Goal: Task Accomplishment & Management: Use online tool/utility

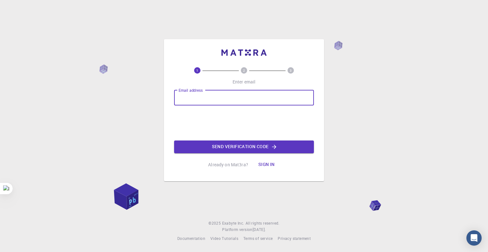
click at [183, 93] on input "Email address" at bounding box center [244, 97] width 140 height 15
click at [182, 116] on div "Email address Email address Send verification code" at bounding box center [244, 121] width 140 height 63
click at [217, 96] on input "Email address" at bounding box center [244, 97] width 140 height 15
type input "[EMAIL_ADDRESS][DOMAIN_NAME]"
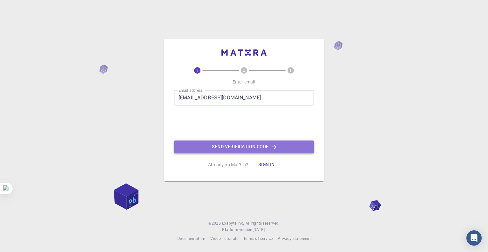
click at [229, 146] on button "Send verification code" at bounding box center [244, 146] width 140 height 13
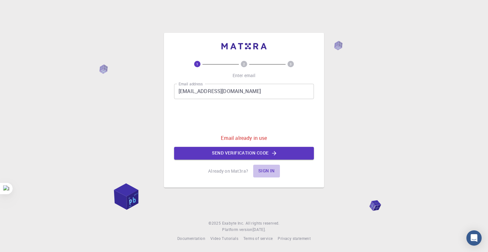
click at [267, 169] on button "Sign in" at bounding box center [266, 170] width 27 height 13
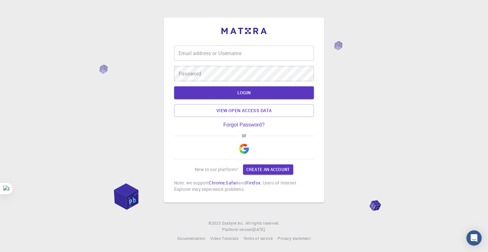
type input "[PERSON_NAME]"
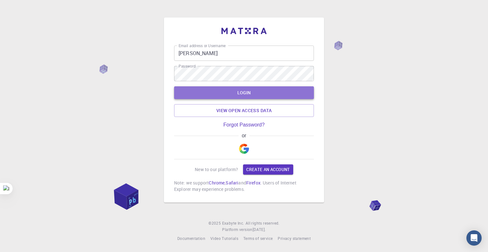
click at [227, 87] on button "LOGIN" at bounding box center [244, 92] width 140 height 13
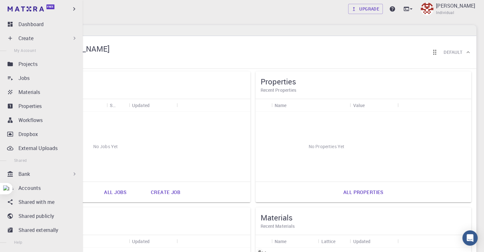
click at [26, 40] on p "Create" at bounding box center [25, 38] width 15 height 8
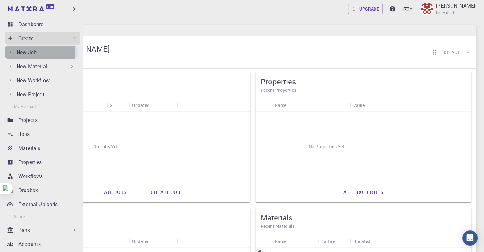
click at [31, 52] on p "New Job" at bounding box center [27, 52] width 20 height 8
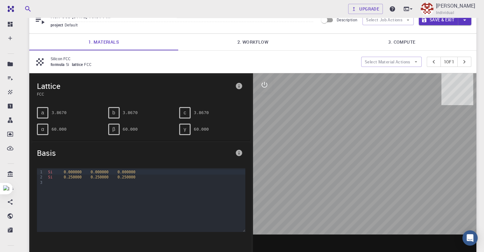
scroll to position [2, 0]
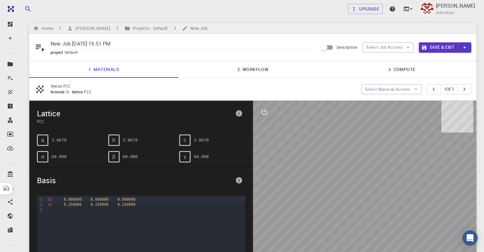
click at [260, 73] on link "2. Workflow" at bounding box center [252, 69] width 149 height 17
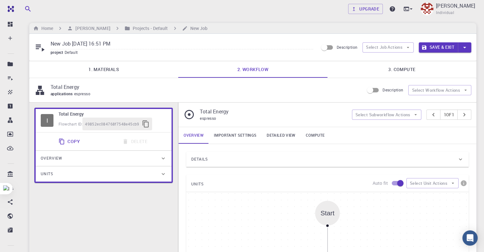
click at [114, 67] on link "1. Materials" at bounding box center [103, 69] width 149 height 17
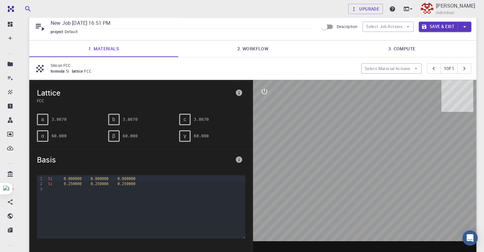
scroll to position [34, 0]
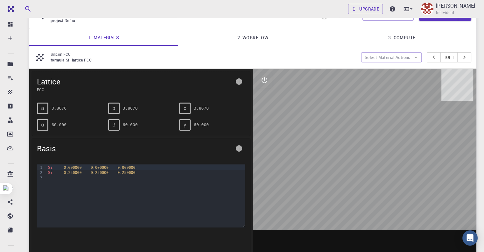
click at [114, 111] on span "b" at bounding box center [113, 108] width 3 height 6
click at [51, 109] on div "a 3.8670" at bounding box center [70, 107] width 66 height 11
click at [267, 83] on icon "interactive" at bounding box center [264, 80] width 8 height 8
click at [184, 111] on span "c" at bounding box center [184, 108] width 3 height 6
click at [263, 82] on icon "interactive" at bounding box center [264, 80] width 8 height 8
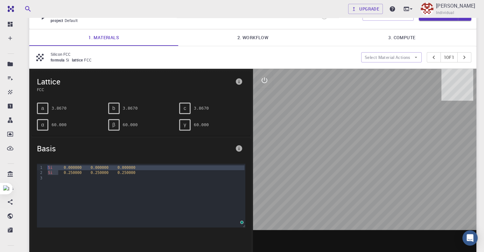
drag, startPoint x: 57, startPoint y: 176, endPoint x: 45, endPoint y: 171, distance: 12.9
click at [45, 171] on div "9 1 2 3 › Si 0.000000 0.000000 0.000000 Si 0.250000 0.250000 0.250000" at bounding box center [141, 195] width 208 height 64
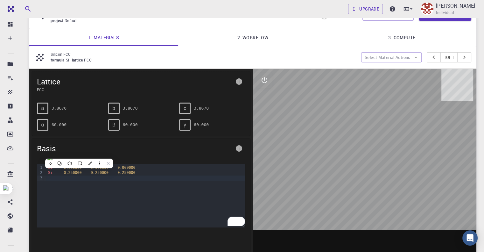
click at [206, 203] on div "Si 0.000000 0.000000 0.000000 Si 0.250000 0.250000 0.250000" at bounding box center [145, 195] width 199 height 64
click at [42, 92] on span "FCC" at bounding box center [135, 89] width 196 height 6
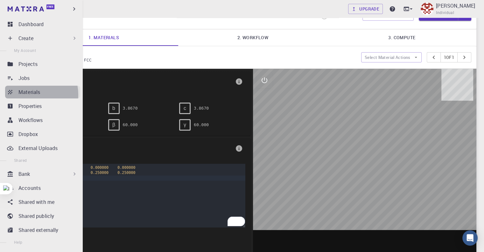
click at [29, 88] on p "Materials" at bounding box center [29, 92] width 22 height 8
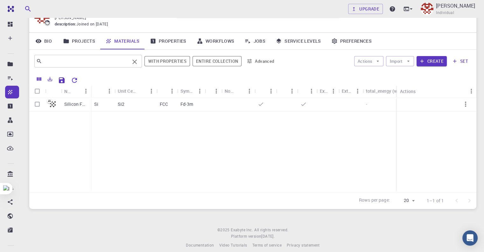
click at [102, 62] on input "text" at bounding box center [85, 61] width 87 height 9
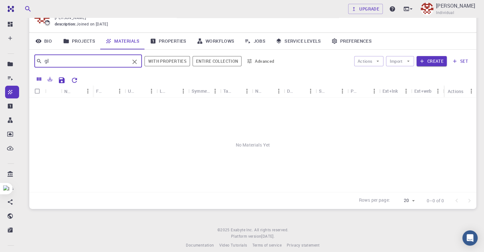
type input "g"
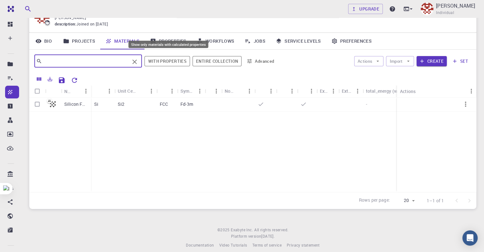
click at [176, 64] on button "With properties" at bounding box center [166, 61] width 45 height 10
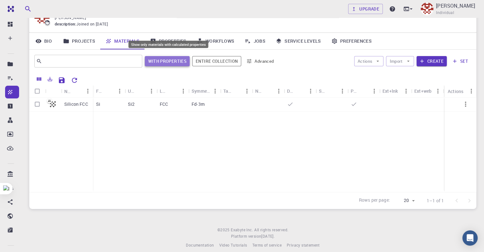
click at [173, 65] on button "With properties" at bounding box center [167, 61] width 45 height 10
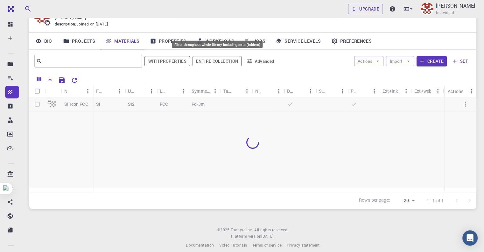
click at [222, 66] on button "Entire collection" at bounding box center [216, 61] width 49 height 10
click at [222, 66] on button "Entire collection" at bounding box center [217, 61] width 48 height 10
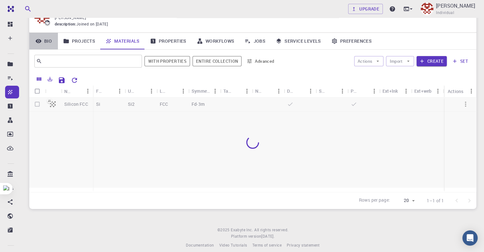
click at [45, 43] on link "Bio" at bounding box center [43, 41] width 29 height 17
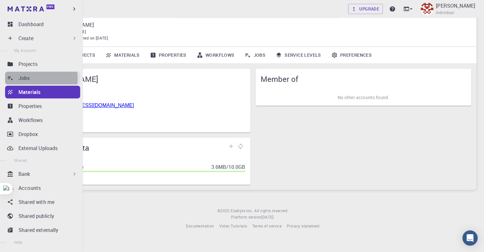
click at [22, 74] on p "Jobs" at bounding box center [23, 78] width 11 height 8
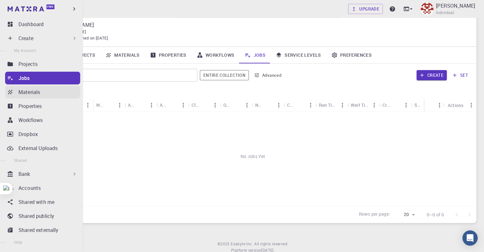
click at [27, 88] on p "Materials" at bounding box center [29, 92] width 22 height 8
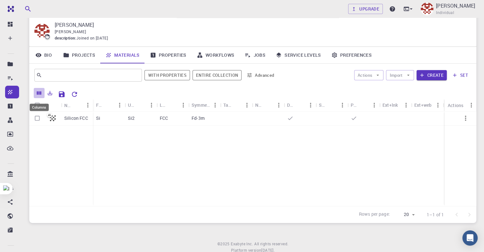
click at [39, 97] on button "Columns" at bounding box center [39, 93] width 11 height 10
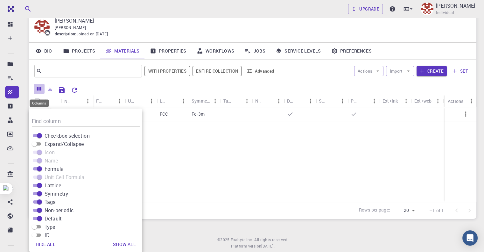
click at [38, 92] on icon "Columns" at bounding box center [39, 89] width 6 height 6
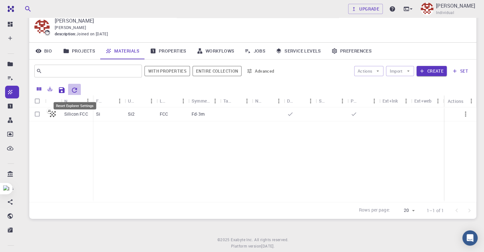
click at [74, 91] on icon "Reset Explorer Settings" at bounding box center [75, 90] width 8 height 8
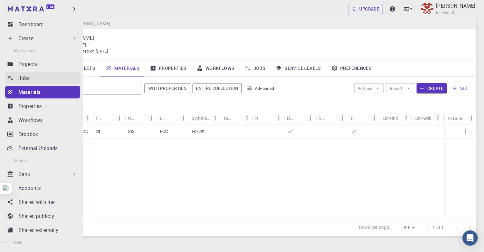
scroll to position [0, 0]
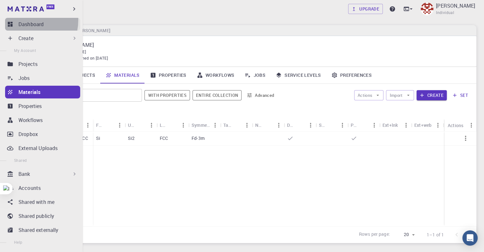
click at [24, 20] on link "Dashboard" at bounding box center [42, 24] width 75 height 13
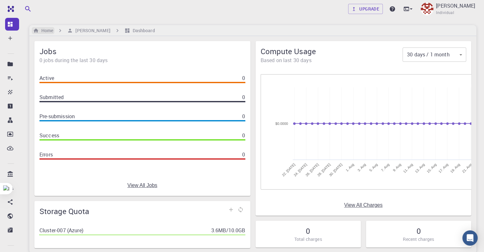
click at [49, 33] on h6 "Home" at bounding box center [46, 30] width 14 height 7
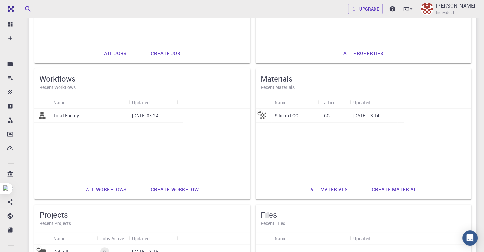
scroll to position [144, 0]
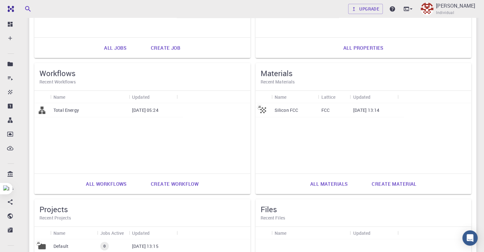
click at [303, 183] on link "All materials" at bounding box center [329, 183] width 52 height 15
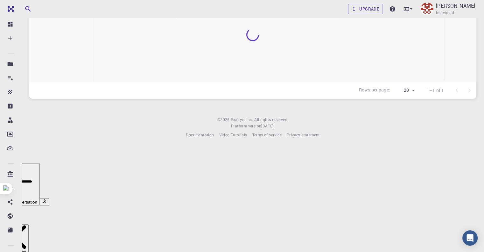
scroll to position [45, 0]
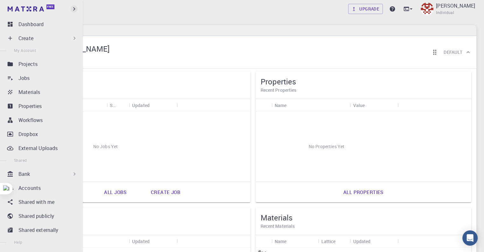
click at [74, 9] on icon "button" at bounding box center [74, 8] width 7 height 7
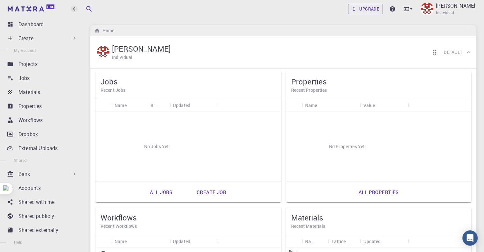
click at [76, 10] on icon "button" at bounding box center [74, 8] width 7 height 7
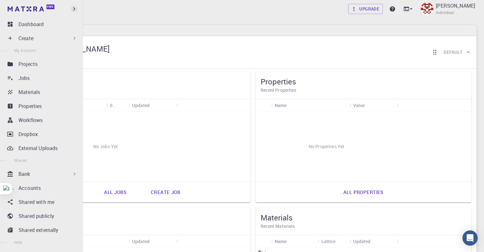
click at [76, 10] on icon "button" at bounding box center [74, 8] width 7 height 7
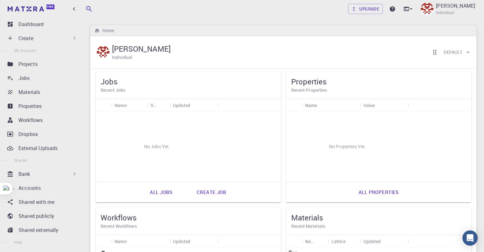
click at [302, 48] on div "[PERSON_NAME] Individual Default" at bounding box center [279, 52] width 369 height 20
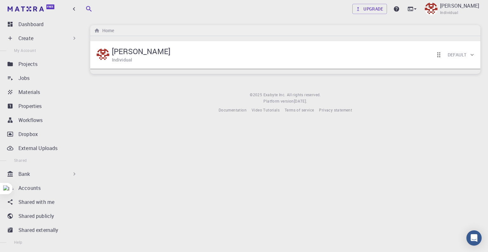
click at [165, 56] on div "[PERSON_NAME] Individual Default" at bounding box center [282, 55] width 374 height 20
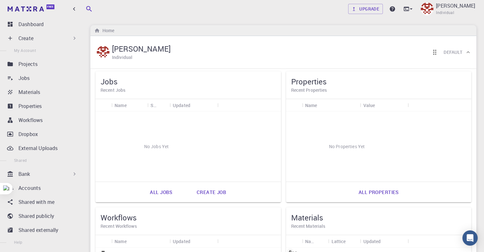
click at [150, 39] on div "[PERSON_NAME] Individual Default" at bounding box center [283, 52] width 386 height 33
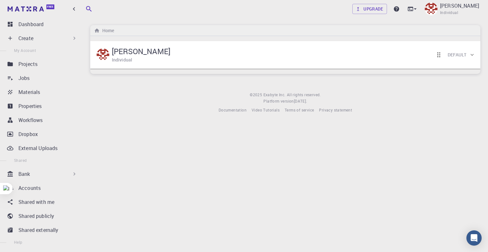
click at [237, 50] on div "[PERSON_NAME] Individual Default" at bounding box center [282, 55] width 374 height 20
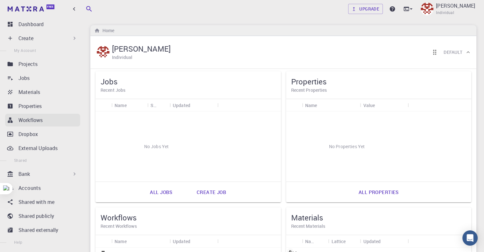
click at [22, 124] on link "Workflows" at bounding box center [42, 120] width 75 height 13
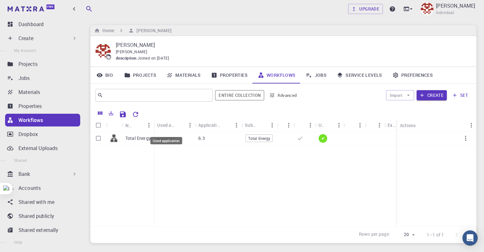
click at [173, 126] on div "Used application" at bounding box center [165, 125] width 17 height 12
click at [172, 127] on icon "Sort" at bounding box center [170, 124] width 7 height 7
click at [172, 127] on icon "Sort" at bounding box center [170, 125] width 5 height 5
click at [104, 77] on link "Bio" at bounding box center [104, 75] width 29 height 17
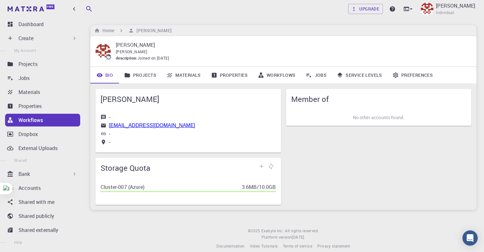
click at [104, 77] on link "Bio" at bounding box center [104, 75] width 29 height 17
click at [335, 134] on div "Member of No other accounts found." at bounding box center [376, 144] width 190 height 121
drag, startPoint x: 136, startPoint y: 74, endPoint x: 150, endPoint y: 74, distance: 13.7
click at [135, 75] on link "Projects" at bounding box center [140, 75] width 42 height 17
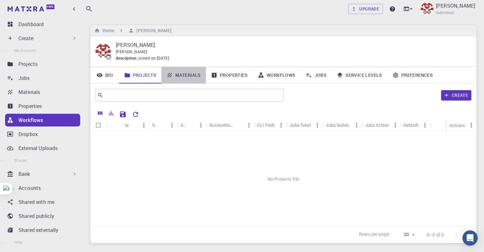
click at [181, 75] on link "Materials" at bounding box center [183, 75] width 45 height 17
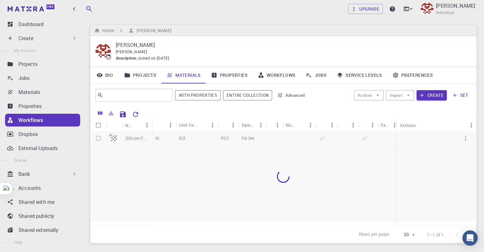
click at [268, 75] on link "Workflows" at bounding box center [276, 75] width 48 height 17
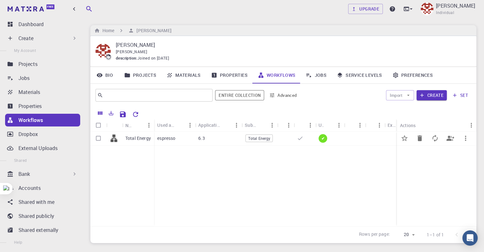
click at [170, 139] on p "espresso" at bounding box center [166, 138] width 18 height 6
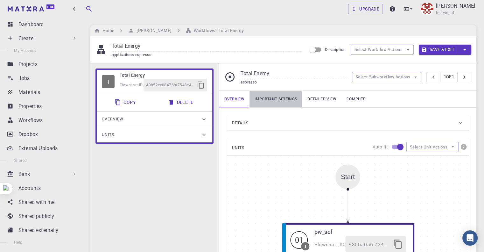
click at [274, 101] on link "Important settings" at bounding box center [275, 99] width 53 height 17
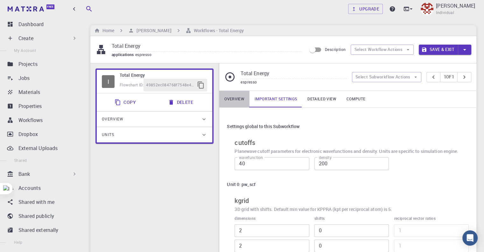
click at [238, 102] on link "Overview" at bounding box center [234, 99] width 30 height 17
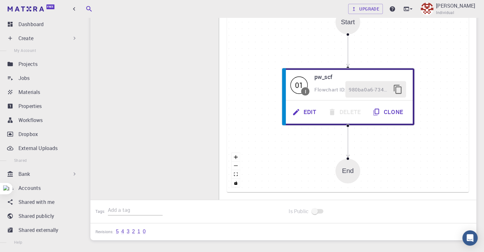
scroll to position [159, 0]
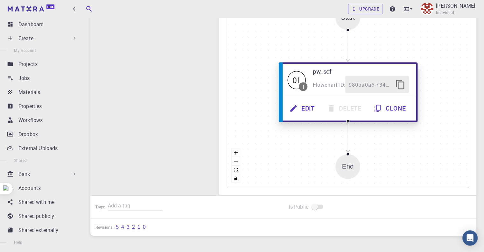
click at [309, 112] on button "Edit" at bounding box center [303, 108] width 38 height 17
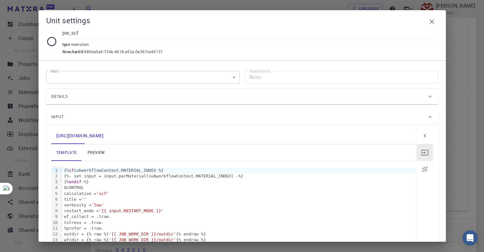
scroll to position [135, 0]
click at [95, 144] on link "preview" at bounding box center [96, 152] width 29 height 17
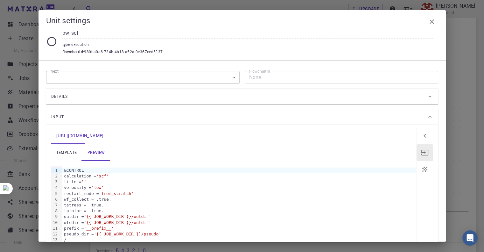
click at [62, 144] on link "template" at bounding box center [66, 152] width 31 height 17
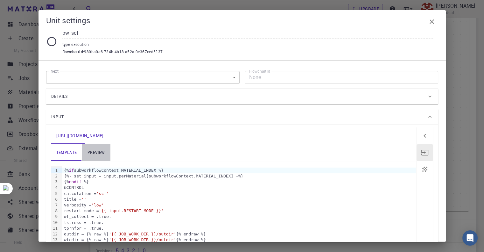
click at [90, 144] on link "preview" at bounding box center [96, 152] width 29 height 17
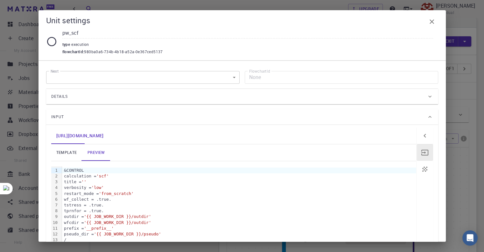
scroll to position [5, 0]
click at [90, 66] on body "Free Dashboard Create New Job New Material Create Material Upload File Import f…" at bounding box center [242, 217] width 484 height 444
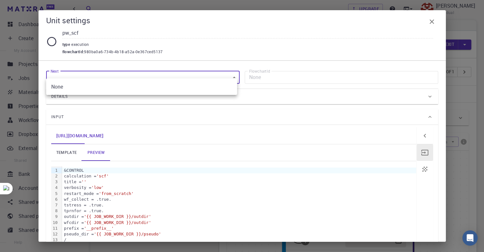
click at [90, 66] on div at bounding box center [242, 126] width 484 height 252
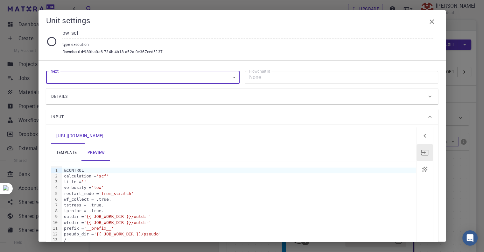
click at [432, 19] on icon "button" at bounding box center [431, 21] width 4 height 4
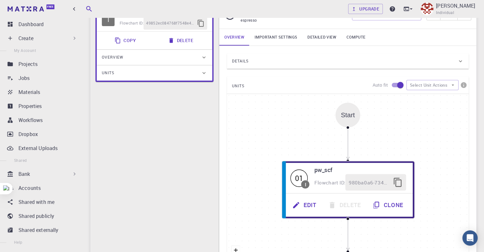
scroll to position [47, 0]
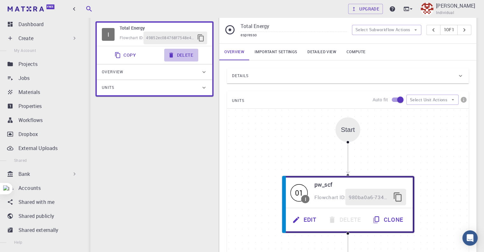
click at [175, 54] on button "Delete" at bounding box center [181, 55] width 34 height 13
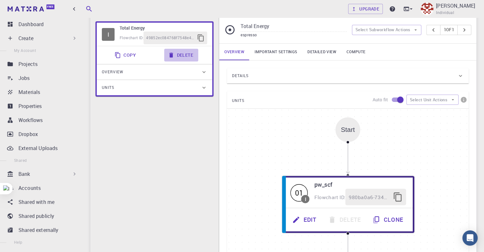
click at [175, 54] on button "Delete" at bounding box center [181, 55] width 34 height 13
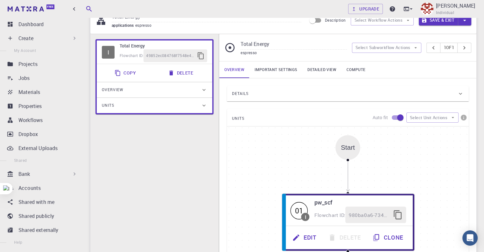
scroll to position [0, 0]
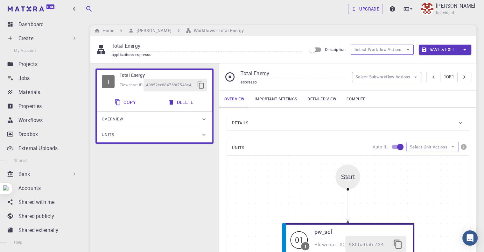
click at [379, 50] on button "Select Workflow Actions" at bounding box center [381, 50] width 63 height 10
click at [387, 72] on span "Toggle multi-material" at bounding box center [387, 73] width 41 height 6
click at [144, 120] on div "Overview" at bounding box center [151, 119] width 99 height 10
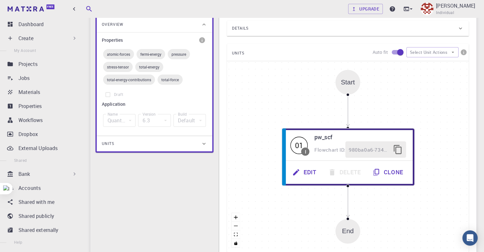
scroll to position [95, 0]
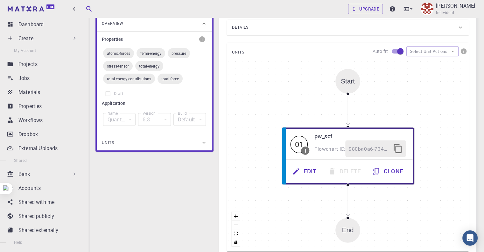
click at [201, 141] on icon at bounding box center [204, 142] width 6 height 6
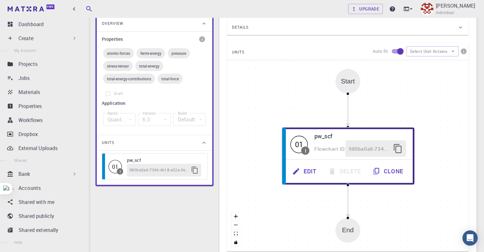
click at [114, 103] on h6 "Application" at bounding box center [154, 103] width 105 height 7
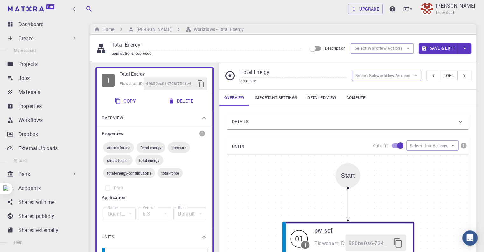
scroll to position [0, 0]
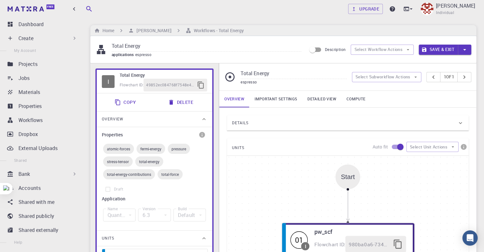
click at [183, 103] on button "Delete" at bounding box center [181, 102] width 34 height 13
click at [201, 84] on icon "button" at bounding box center [200, 84] width 6 height 7
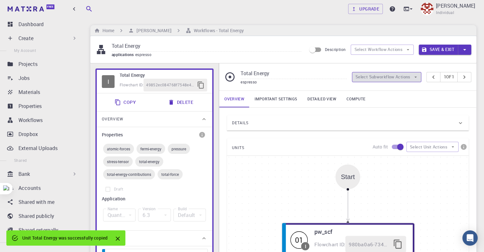
click at [396, 79] on button "Select Subworkflow Actions" at bounding box center [387, 77] width 70 height 10
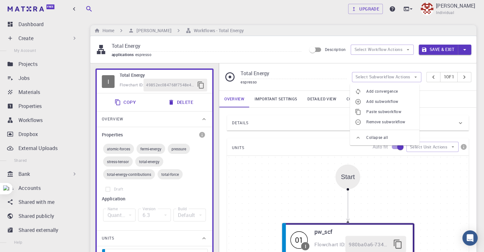
click at [360, 137] on icon at bounding box center [358, 137] width 6 height 6
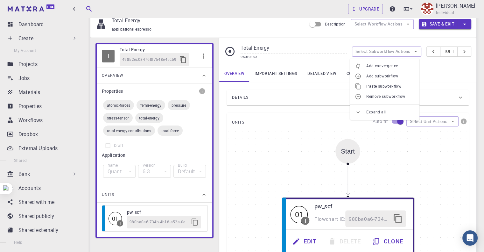
scroll to position [64, 0]
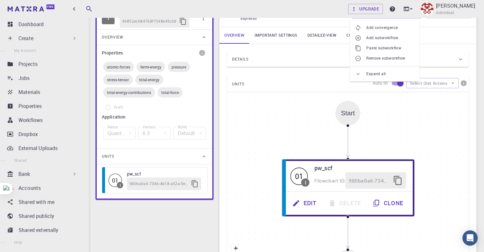
click at [124, 66] on span "atomic-forces" at bounding box center [118, 66] width 31 height 5
click at [150, 67] on span "fermi-energy" at bounding box center [150, 66] width 29 height 5
click at [177, 67] on span "pressure" at bounding box center [179, 66] width 22 height 5
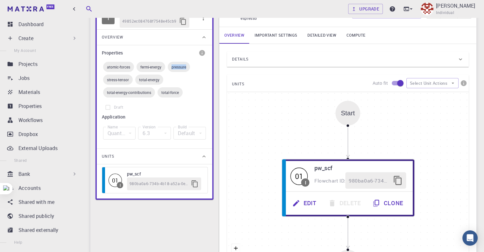
click at [177, 67] on span "pressure" at bounding box center [179, 66] width 22 height 5
click at [182, 87] on div "atomic-forces fermi-energy pressure stress-tensor total-energy total-energy-con…" at bounding box center [154, 79] width 105 height 38
click at [205, 19] on icon "button" at bounding box center [203, 18] width 8 height 8
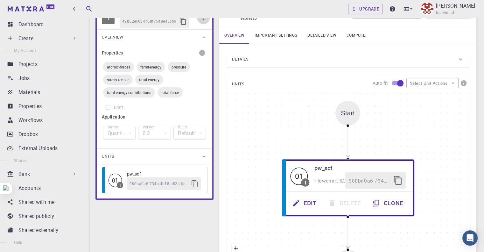
scroll to position [0, 0]
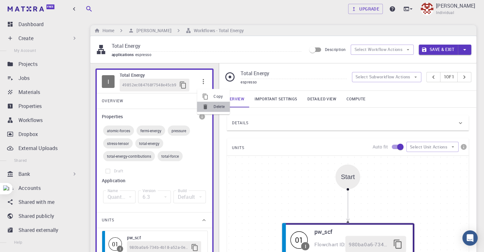
click at [212, 106] on div at bounding box center [207, 106] width 11 height 6
click at [137, 31] on h6 "[PERSON_NAME]" at bounding box center [152, 30] width 37 height 7
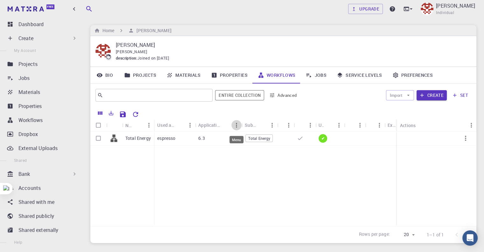
click at [236, 126] on icon "Menu" at bounding box center [236, 125] width 1 height 5
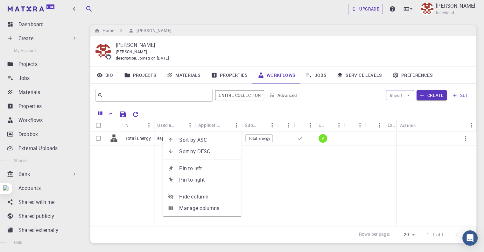
click at [236, 126] on icon "Menu" at bounding box center [236, 125] width 1 height 5
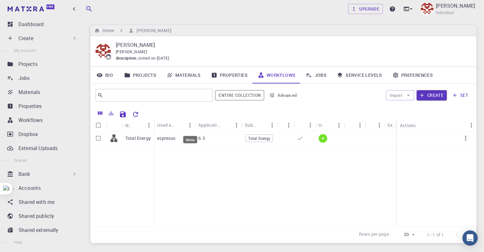
click at [191, 128] on icon "Menu" at bounding box center [189, 124] width 7 height 7
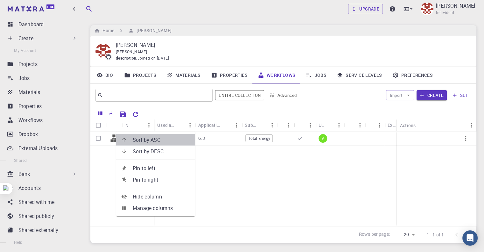
click at [142, 141] on span "Sort by ASC" at bounding box center [161, 140] width 57 height 8
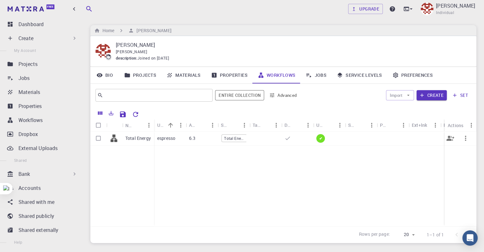
click at [162, 138] on p "espresso" at bounding box center [166, 138] width 18 height 6
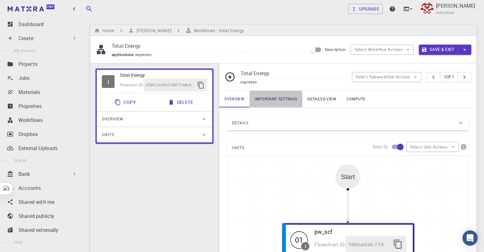
click at [275, 100] on link "Important settings" at bounding box center [275, 99] width 53 height 17
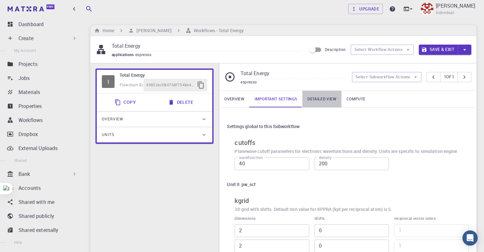
click at [315, 100] on link "Detailed view" at bounding box center [321, 99] width 39 height 17
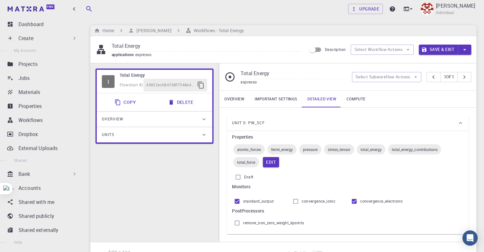
click at [275, 100] on link "Important settings" at bounding box center [275, 99] width 53 height 17
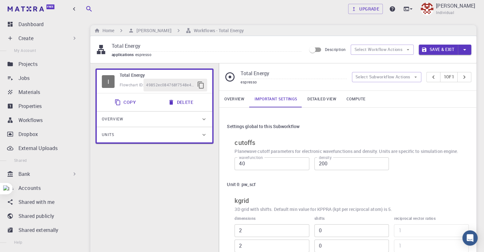
click at [314, 103] on link "Detailed view" at bounding box center [321, 99] width 39 height 17
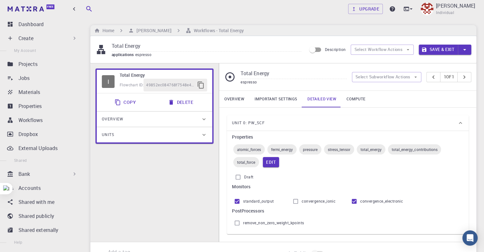
click at [344, 103] on link "Compute" at bounding box center [355, 99] width 29 height 17
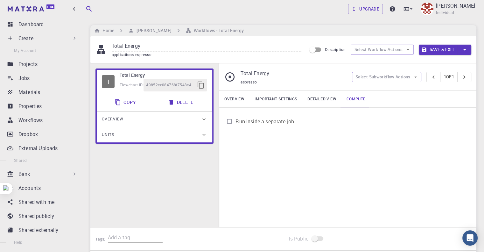
click at [308, 103] on link "Detailed view" at bounding box center [321, 99] width 39 height 17
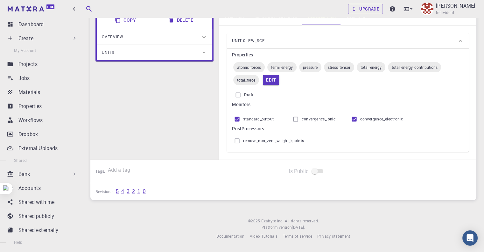
scroll to position [86, 0]
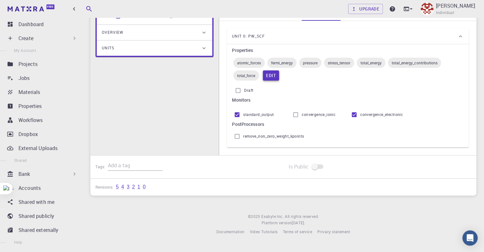
click at [272, 80] on button "Edit" at bounding box center [271, 75] width 16 height 10
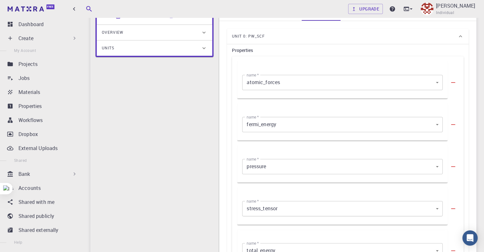
click at [294, 84] on body "Free Dashboard Create New Job New Material Create Material Upload File Import f…" at bounding box center [242, 238] width 484 height 648
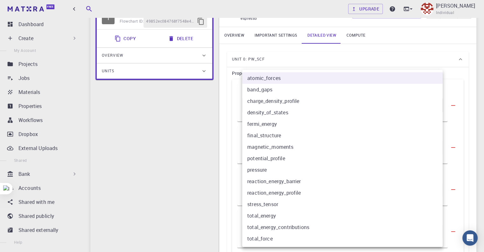
scroll to position [32, 0]
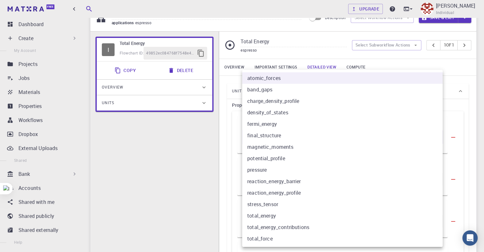
click at [226, 136] on div at bounding box center [242, 126] width 484 height 252
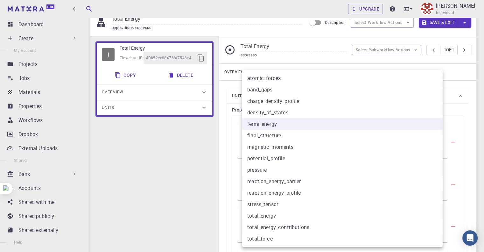
scroll to position [0, 0]
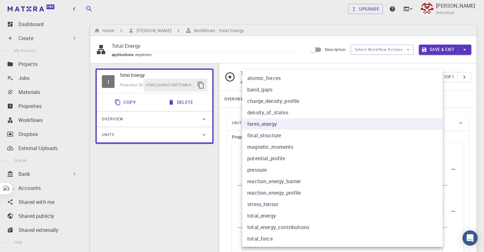
click at [224, 173] on div at bounding box center [242, 126] width 484 height 252
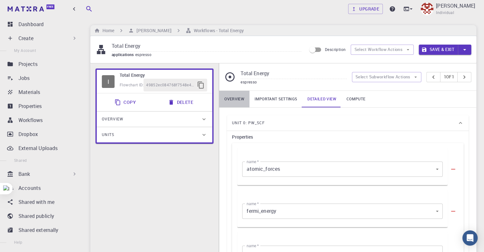
click at [240, 101] on link "Overview" at bounding box center [234, 99] width 30 height 17
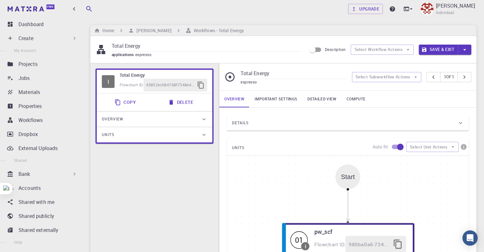
click at [457, 124] on icon at bounding box center [460, 123] width 6 height 6
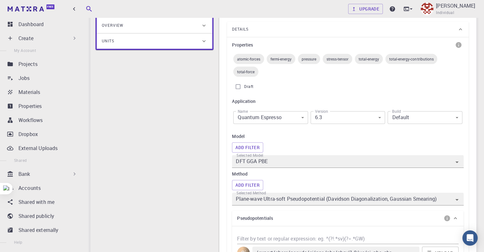
scroll to position [95, 0]
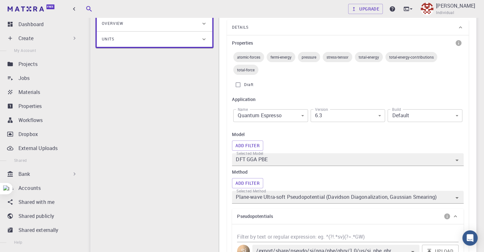
click at [300, 118] on body "Free Dashboard Create New Job New Material Create Material Upload File Import f…" at bounding box center [242, 245] width 484 height 681
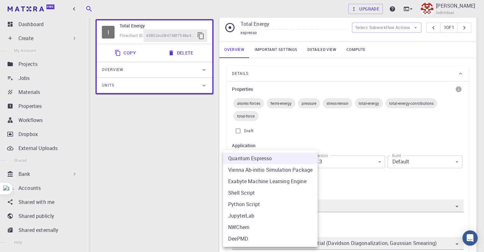
scroll to position [64, 0]
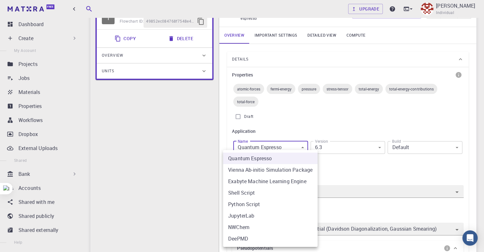
click at [263, 152] on li "Quantum Espresso" at bounding box center [270, 157] width 94 height 11
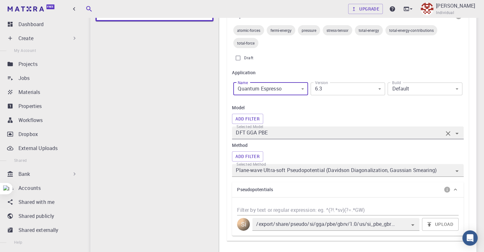
scroll to position [127, 0]
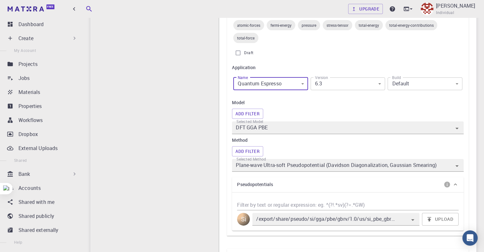
click at [377, 85] on body "Free Dashboard Create New Job New Material Create Material Upload File Import f…" at bounding box center [242, 213] width 484 height 681
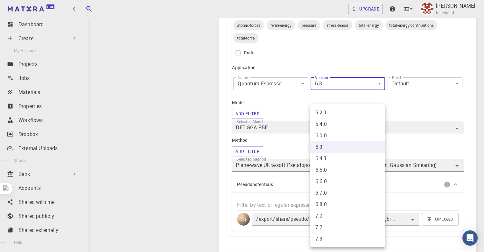
click at [326, 232] on li "7.3" at bounding box center [347, 237] width 75 height 11
type input "7.3"
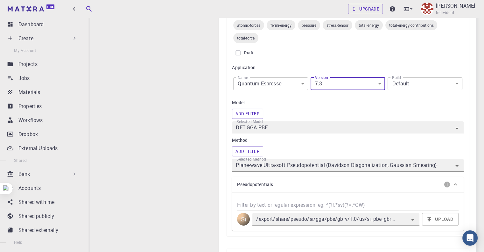
scroll to position [0, 0]
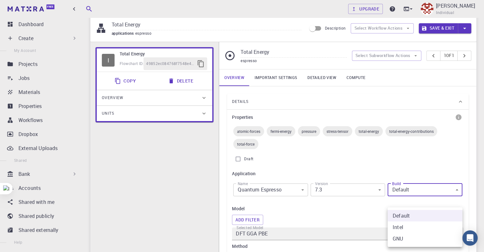
scroll to position [64, 0]
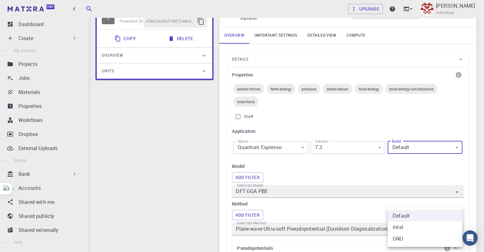
click at [401, 119] on div at bounding box center [242, 126] width 484 height 252
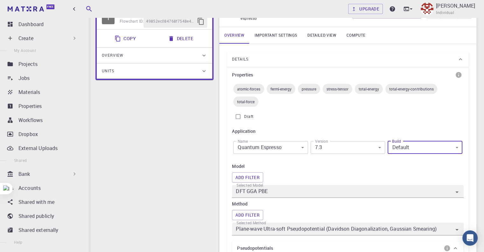
scroll to position [127, 0]
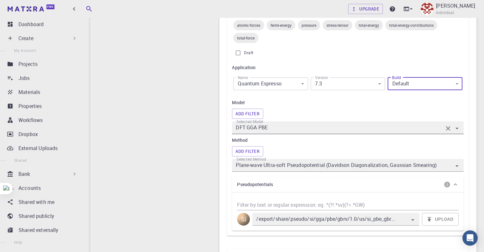
click at [457, 129] on icon "Open" at bounding box center [456, 129] width 3 height 2
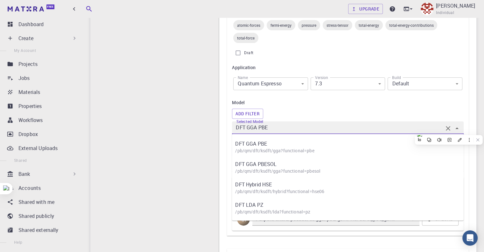
click at [457, 129] on icon "Close" at bounding box center [456, 128] width 3 height 2
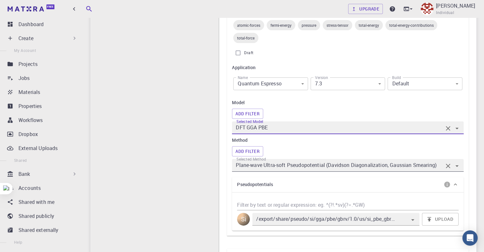
scroll to position [159, 0]
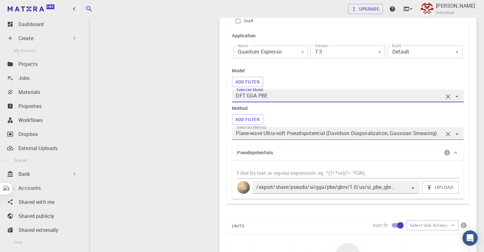
click at [455, 138] on icon "Open" at bounding box center [457, 134] width 8 height 8
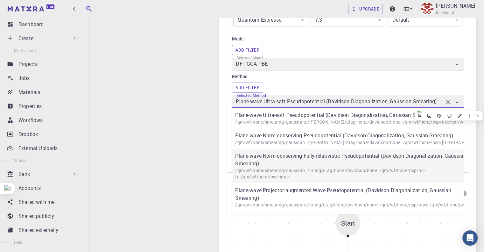
scroll to position [0, 0]
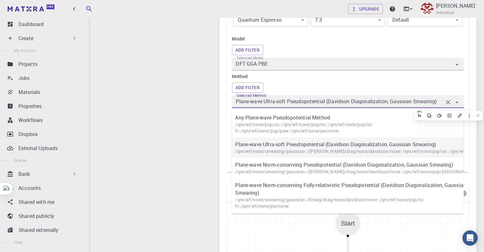
click at [289, 147] on p "Plane-wave Ultra-soft Pseudopotential (Davidson Diagonalization, Gaussian Smear…" at bounding box center [350, 144] width 231 height 8
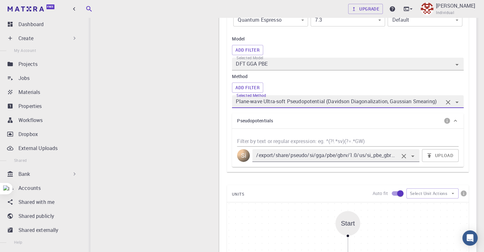
click at [414, 157] on icon "Open" at bounding box center [413, 156] width 8 height 8
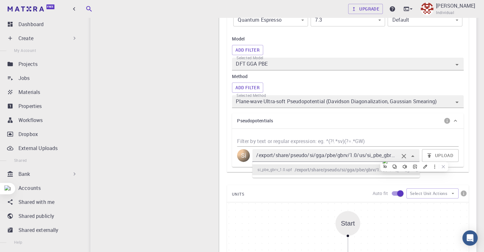
scroll to position [0, 16]
click at [414, 157] on icon "Close" at bounding box center [413, 156] width 8 height 8
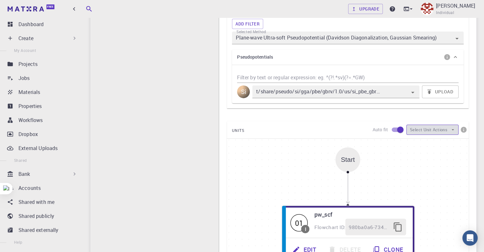
scroll to position [0, 0]
click at [427, 131] on button "Select Unit Actions" at bounding box center [432, 129] width 52 height 10
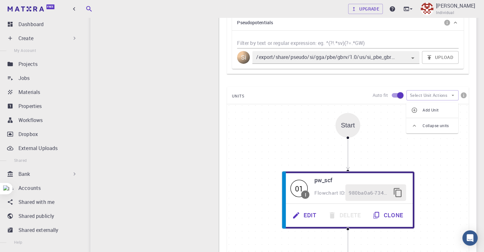
scroll to position [318, 0]
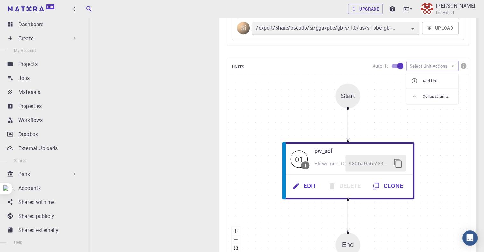
click at [390, 58] on div "Details Properties atomic-forces fermi-energy pressure stress-tensor total-ener…" at bounding box center [348, 31] width 242 height 468
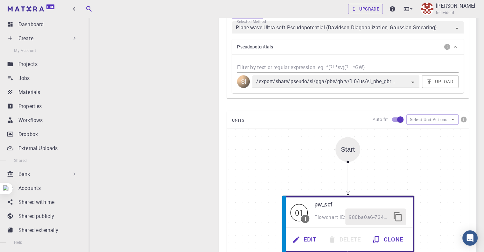
scroll to position [254, 0]
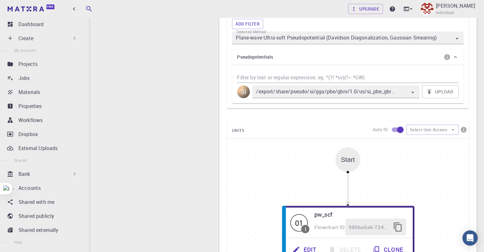
click at [257, 79] on input "Filter by text or regular expression: eg. ^(?!.*sv)(?=.*GW)" at bounding box center [347, 77] width 221 height 10
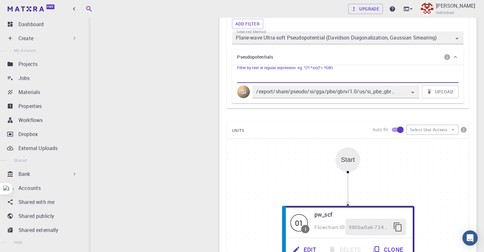
click at [454, 59] on icon at bounding box center [455, 57] width 6 height 6
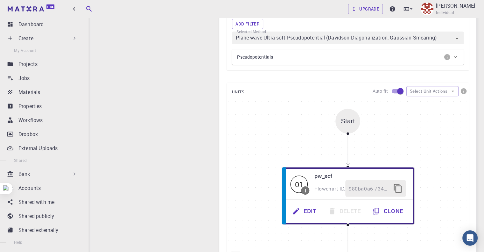
click at [458, 60] on icon at bounding box center [455, 57] width 6 height 6
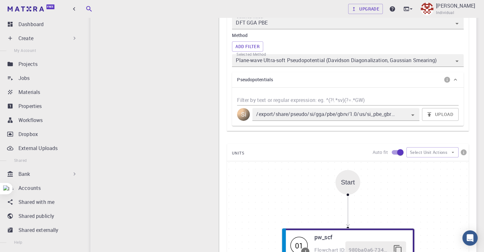
scroll to position [223, 0]
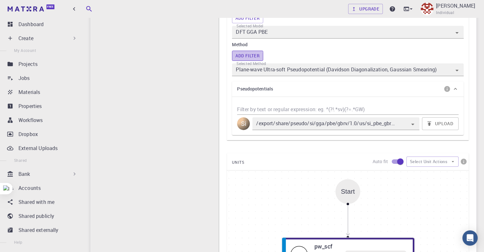
click at [242, 59] on button "Add Filter" at bounding box center [247, 56] width 31 height 10
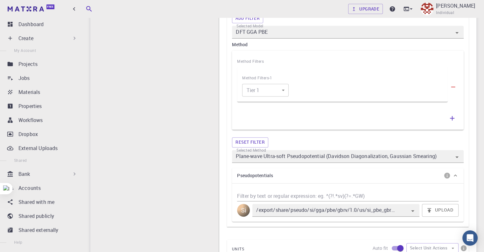
click at [452, 89] on icon "button" at bounding box center [452, 86] width 7 height 7
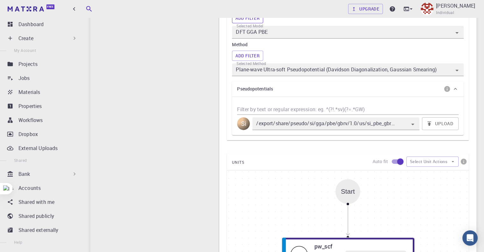
click at [258, 19] on button "Add Filter" at bounding box center [247, 18] width 31 height 10
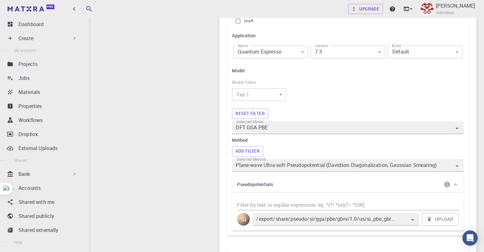
scroll to position [0, 0]
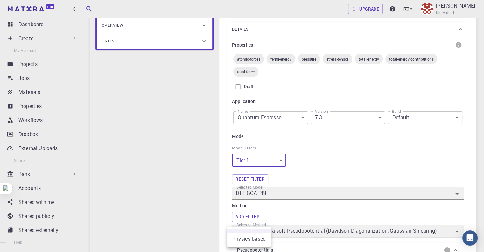
scroll to position [95, 0]
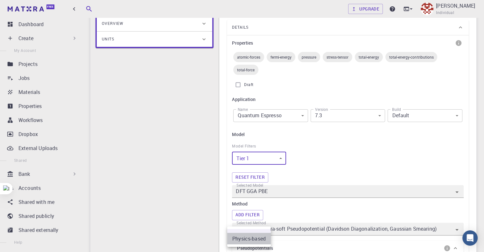
click at [253, 232] on li "Physics-based" at bounding box center [249, 237] width 44 height 11
type input "0"
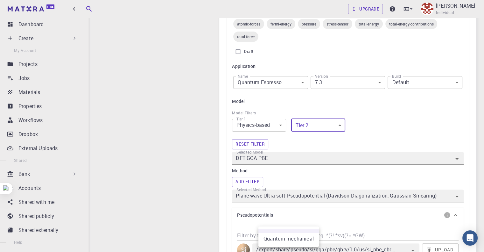
scroll to position [159, 0]
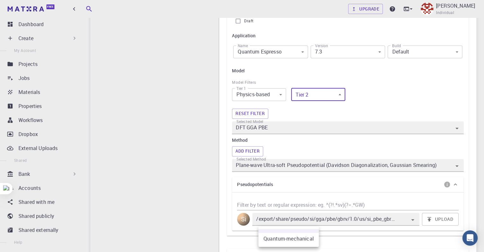
click at [298, 232] on li "Quantum-mechanical" at bounding box center [288, 237] width 60 height 11
type input "0"
click at [339, 98] on body "Free Dashboard Create New Job New Material Create Material Upload File Import f…" at bounding box center [242, 197] width 484 height 713
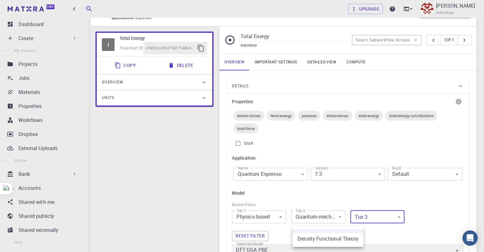
scroll to position [95, 0]
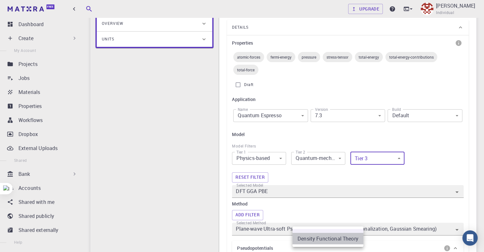
click at [336, 232] on li "Density Functional Theory" at bounding box center [327, 237] width 71 height 11
type input "0"
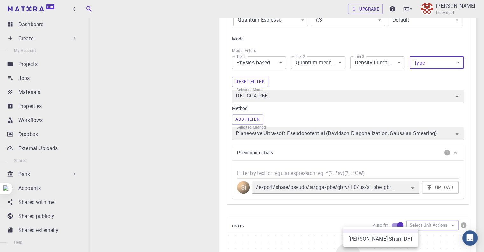
scroll to position [0, 0]
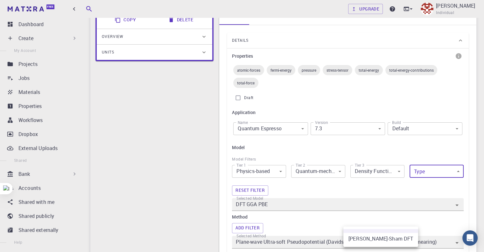
scroll to position [95, 0]
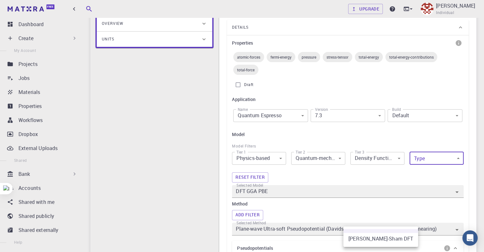
click at [367, 232] on li "[PERSON_NAME]-Sham DFT" at bounding box center [380, 237] width 75 height 11
type input "0"
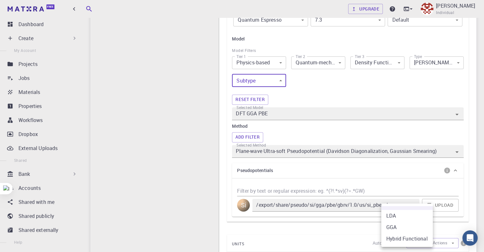
scroll to position [0, 0]
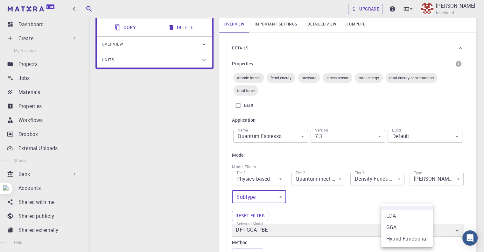
scroll to position [95, 0]
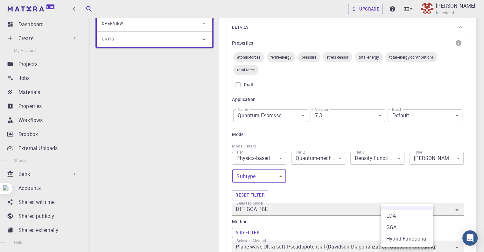
click at [394, 232] on li "Hybrid Functional" at bounding box center [407, 237] width 52 height 11
type input "DFT Hybrid HSE"
type input "Plane-wave Projector-augmented Wave Pseudopotential (Davidson Diagonalization, …"
type input "/export/share/pseudo/si/gga/pbe/dojo-jth/1.1/paw/si_pbe_dojo-jth_1.1.upf"
type input "2"
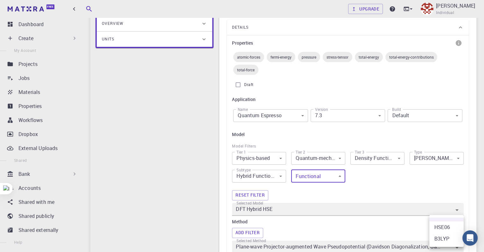
click at [441, 232] on li "B3LYP" at bounding box center [446, 237] width 34 height 11
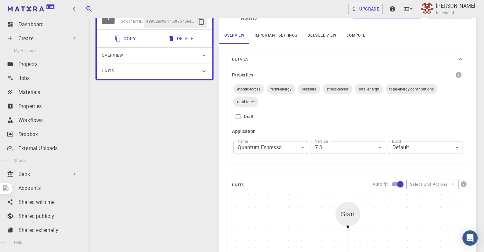
scroll to position [32, 0]
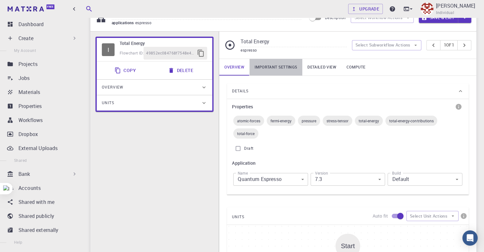
click at [273, 66] on link "Important settings" at bounding box center [275, 67] width 53 height 17
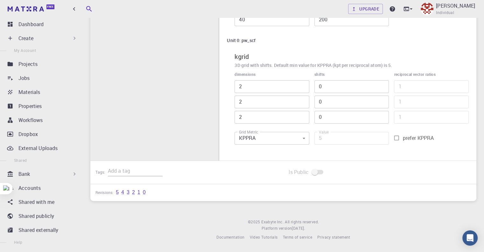
scroll to position [149, 0]
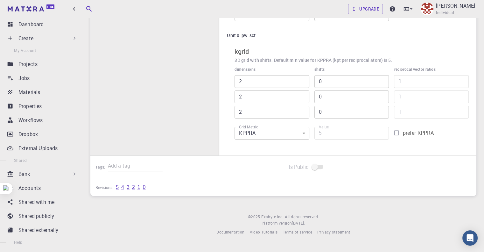
click at [300, 134] on body "Free Dashboard Create New Job New Material Create Material Upload File Import f…" at bounding box center [242, 48] width 484 height 394
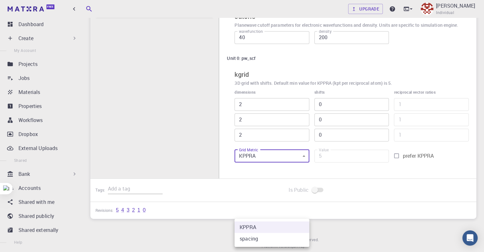
scroll to position [127, 0]
click at [207, 147] on div at bounding box center [242, 126] width 484 height 252
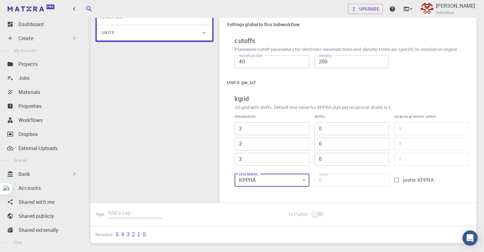
scroll to position [64, 0]
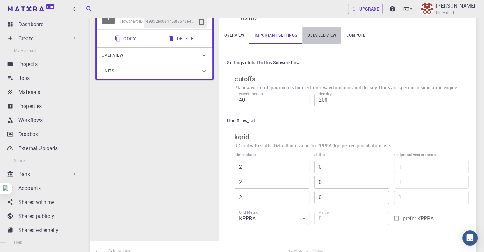
click at [313, 39] on link "Detailed view" at bounding box center [321, 35] width 39 height 17
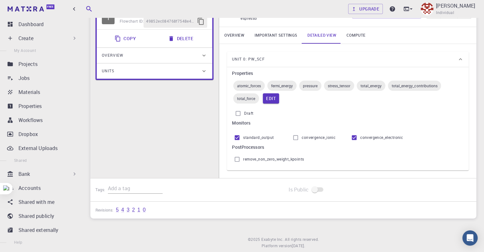
click at [237, 36] on link "Overview" at bounding box center [234, 35] width 30 height 17
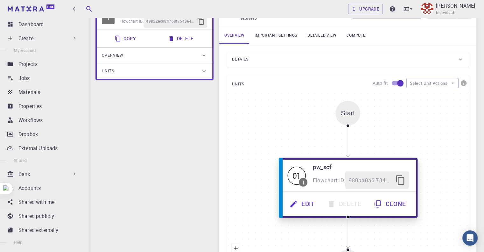
scroll to position [95, 0]
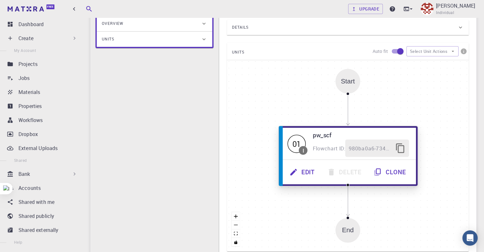
click at [305, 173] on button "Edit" at bounding box center [303, 171] width 38 height 17
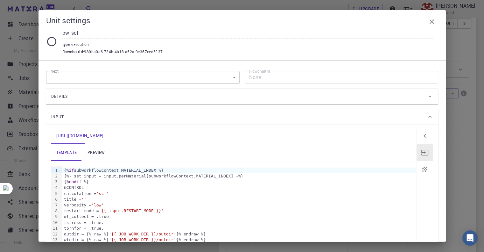
scroll to position [0, 0]
click at [128, 73] on body "Free Dashboard Create New Job New Material Create Material Upload File Import f…" at bounding box center [242, 222] width 484 height 444
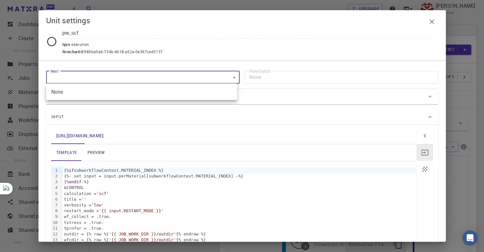
click at [128, 73] on div at bounding box center [242, 126] width 484 height 252
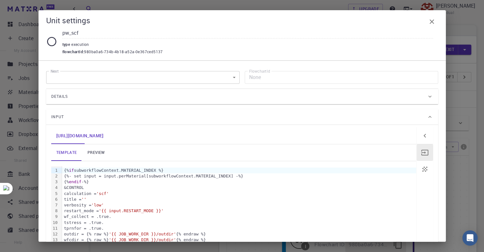
click at [199, 94] on div "Details" at bounding box center [238, 96] width 375 height 10
